Goal: Check status: Check status

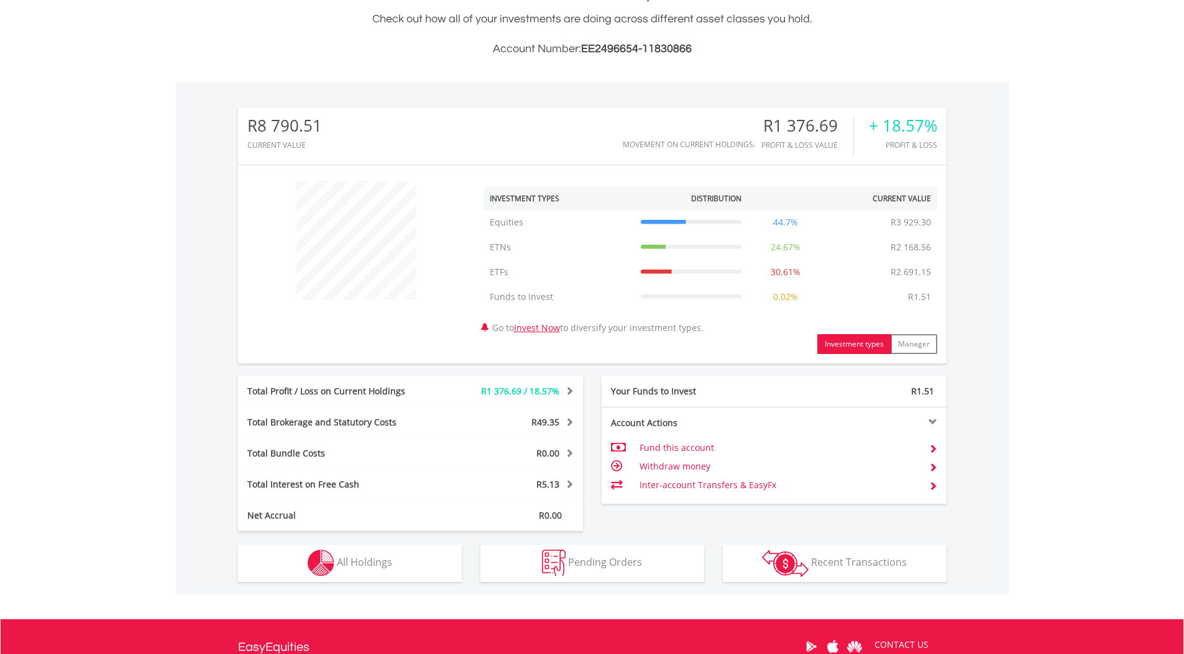
scroll to position [373, 0]
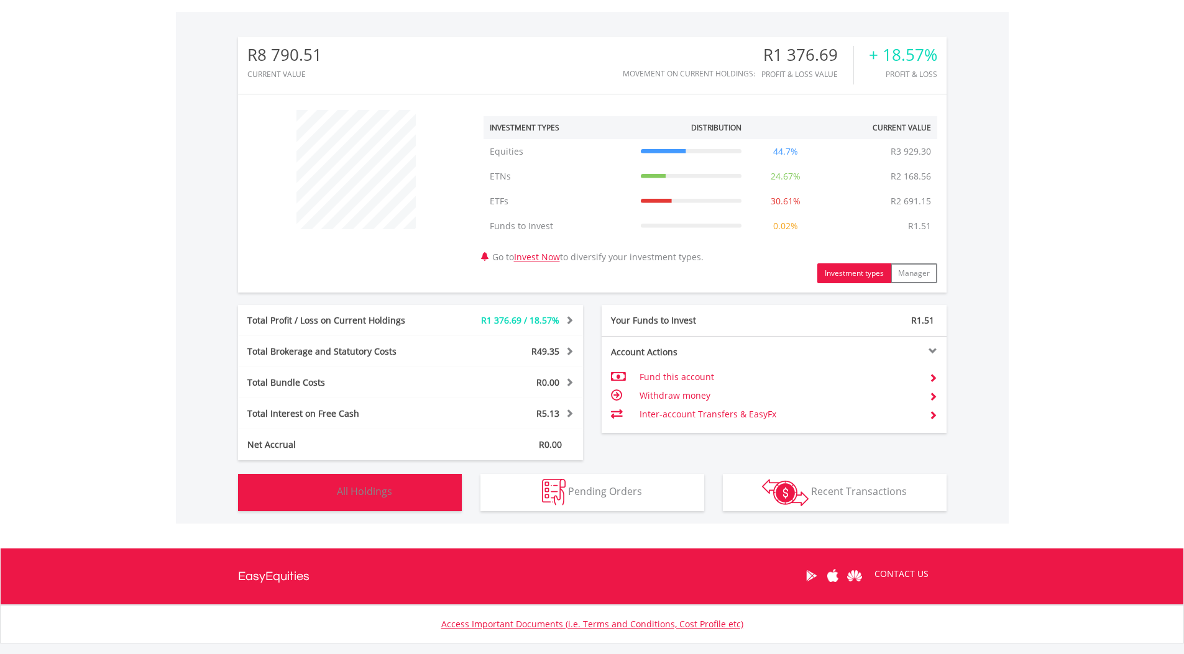
click at [415, 482] on button "Holdings All Holdings" at bounding box center [350, 492] width 224 height 37
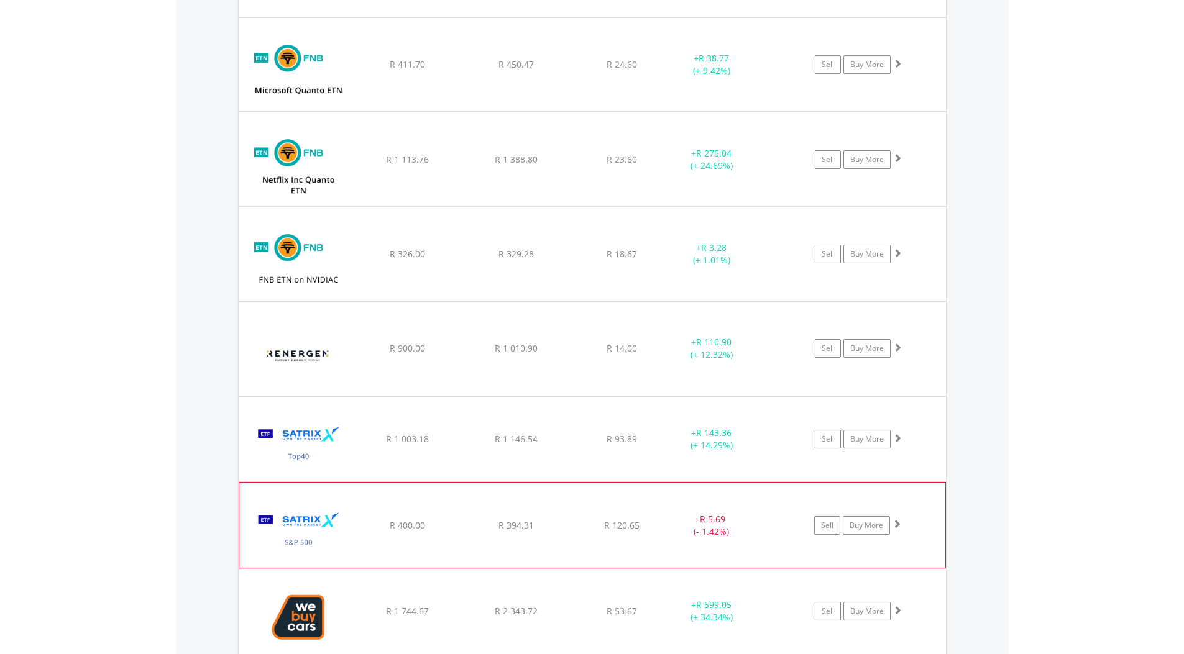
scroll to position [1295, 0]
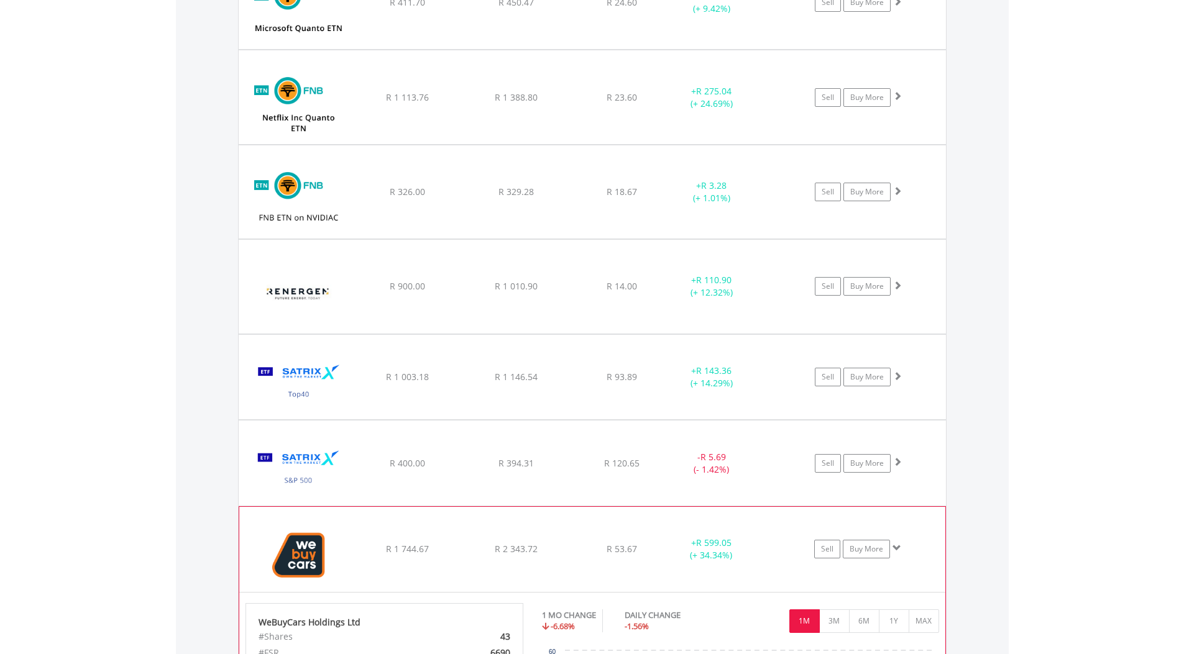
scroll to position [1419, 0]
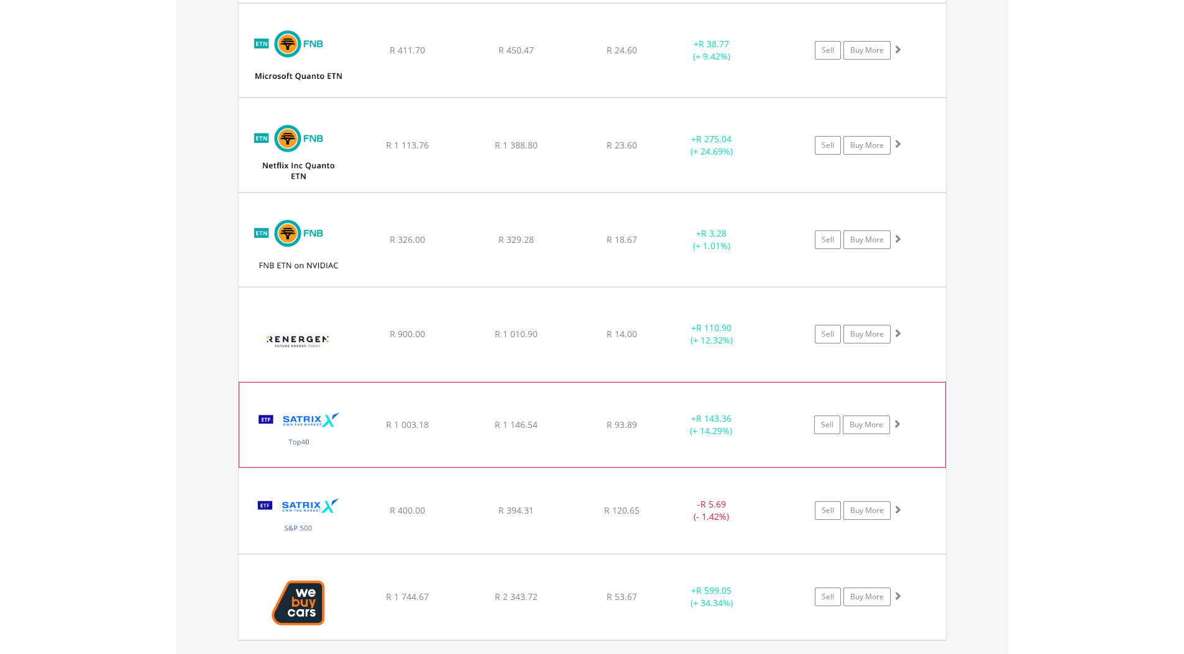
scroll to position [1232, 0]
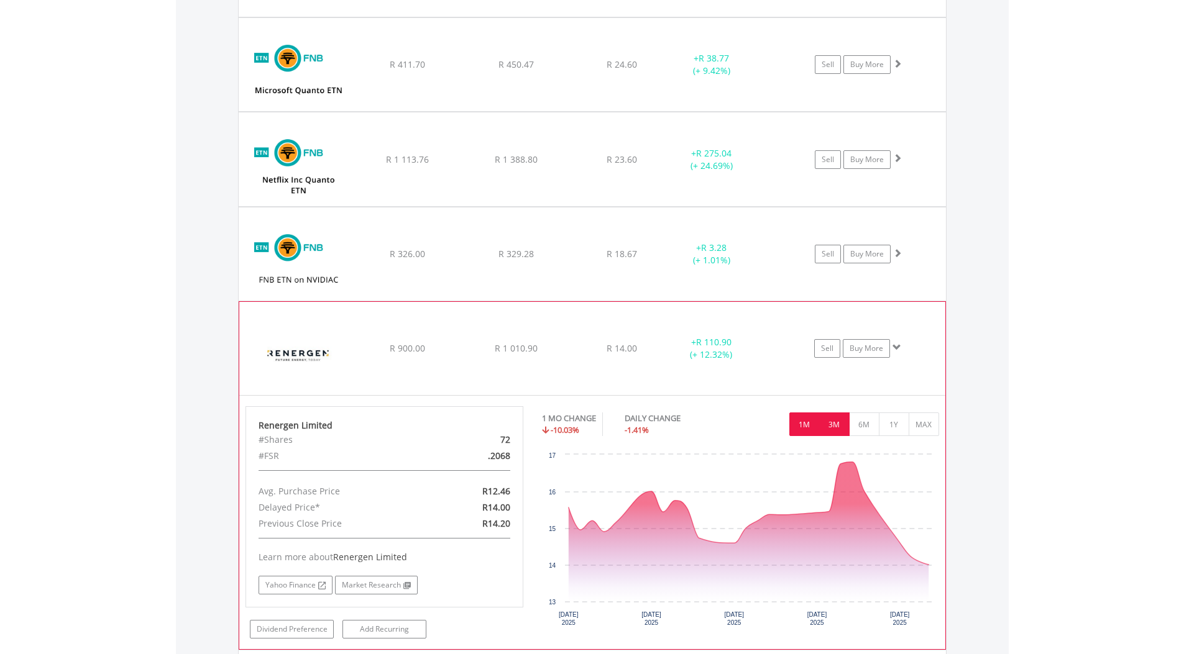
click at [843, 428] on button "3M" at bounding box center [834, 425] width 30 height 24
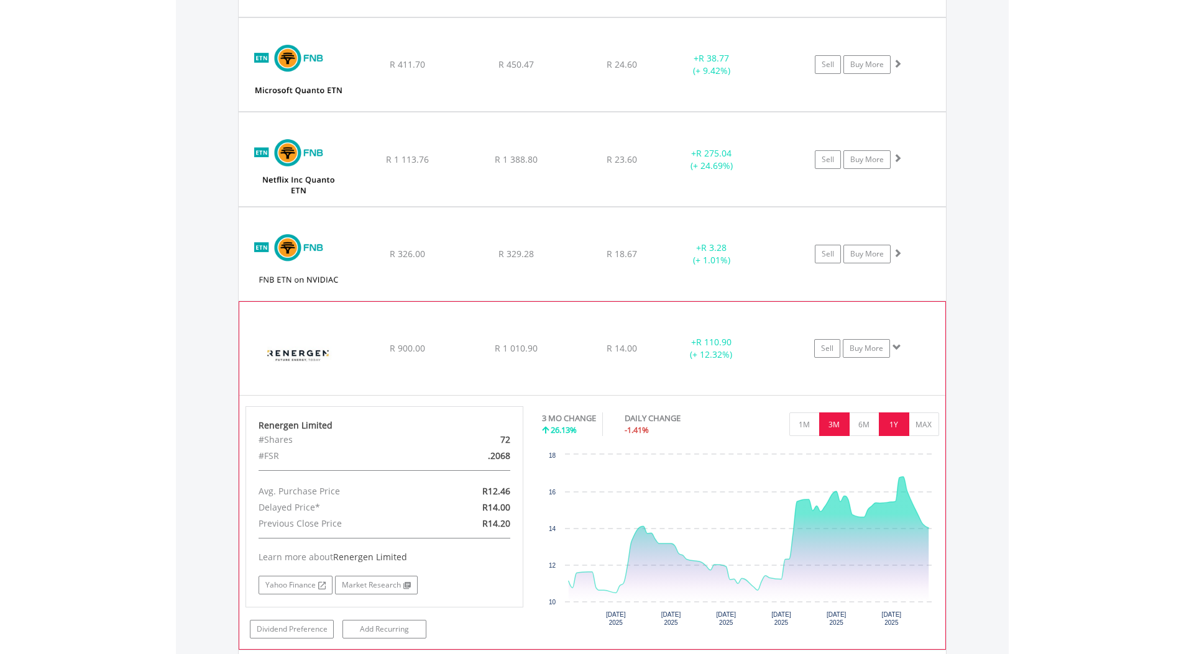
click at [883, 429] on button "1Y" at bounding box center [894, 425] width 30 height 24
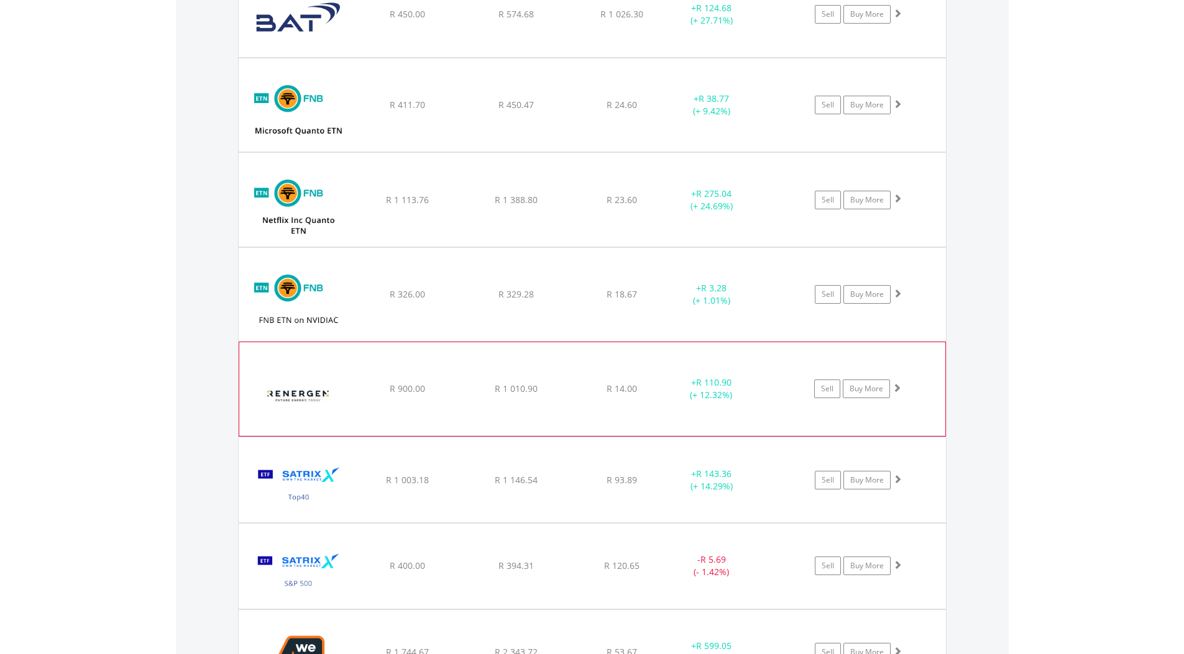
scroll to position [1170, 0]
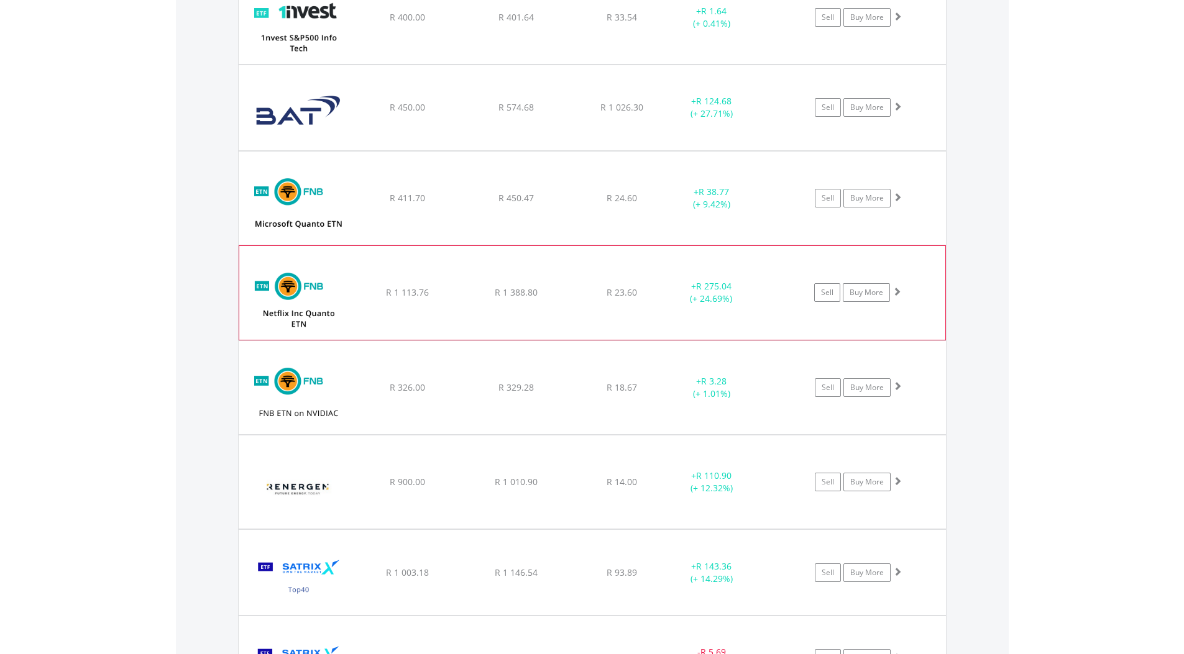
scroll to position [1046, 0]
